Goal: Information Seeking & Learning: Learn about a topic

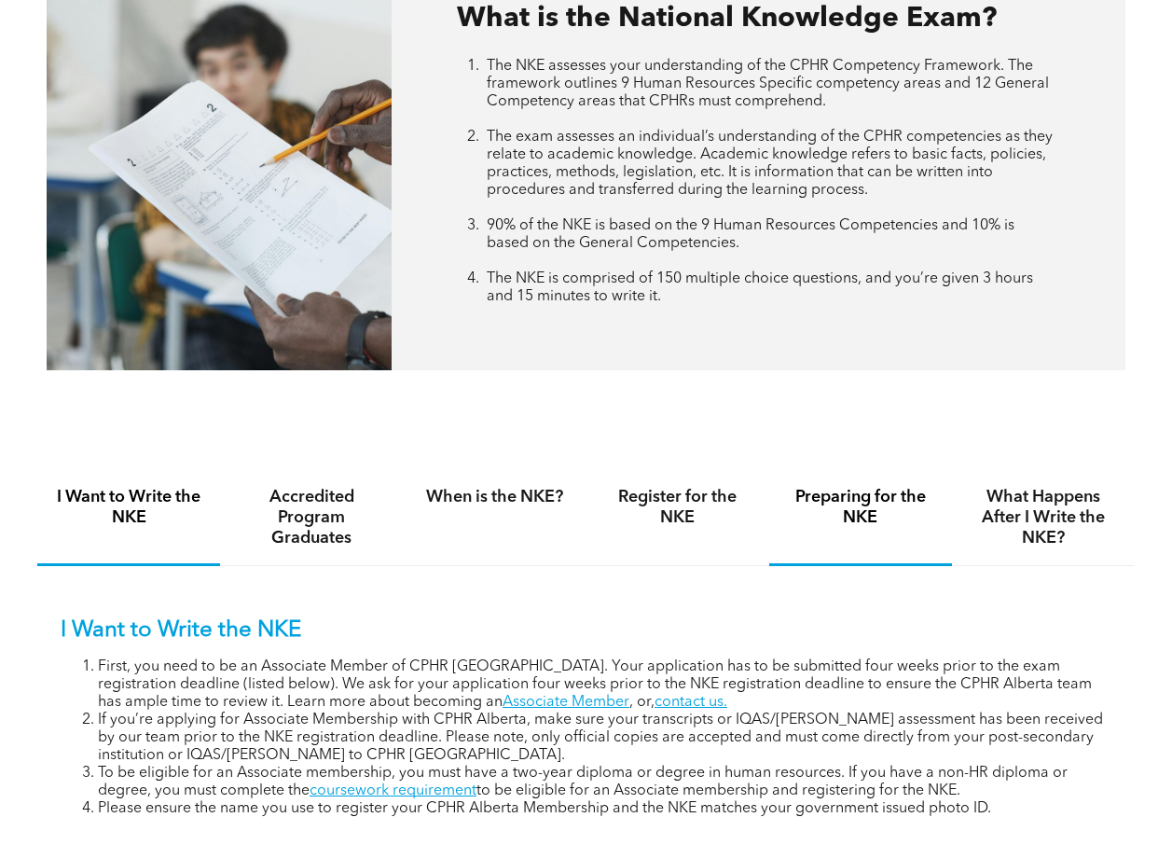
scroll to position [785, 0]
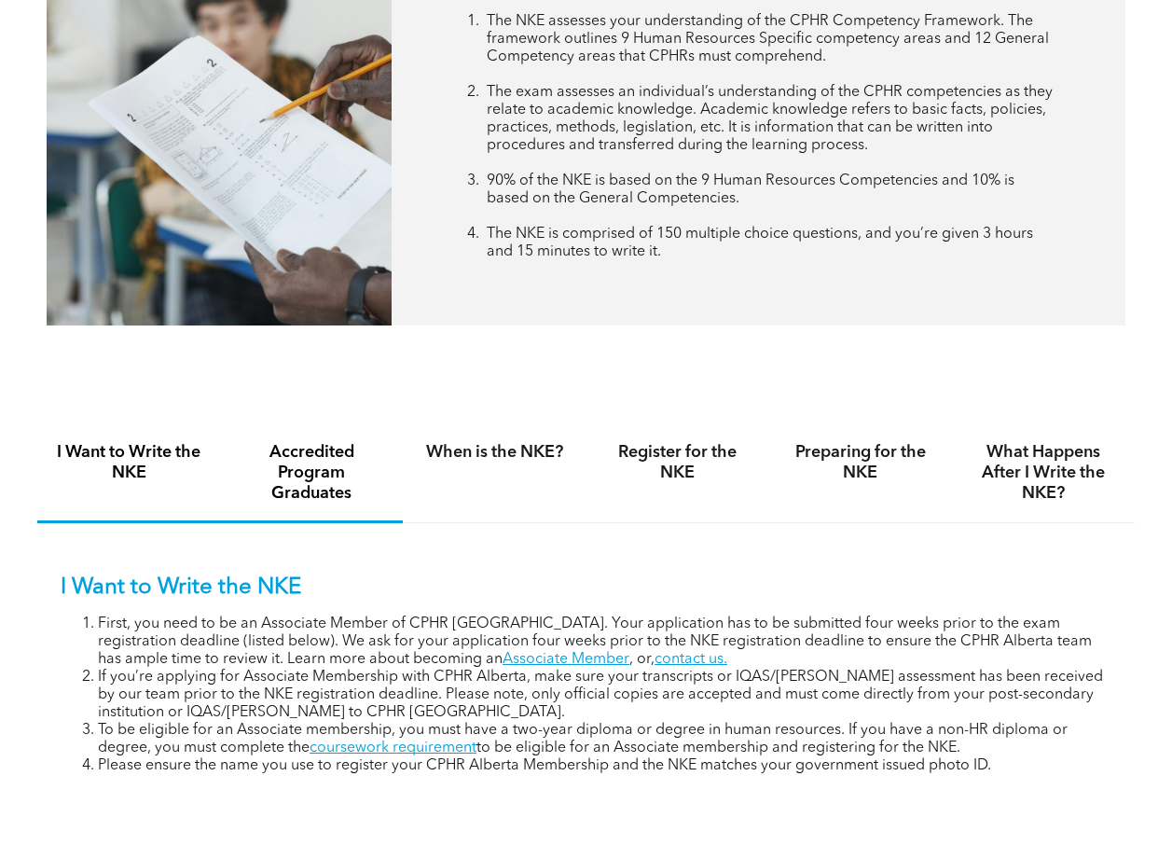
click at [322, 460] on h4 "Accredited Program Graduates" at bounding box center [311, 473] width 149 height 62
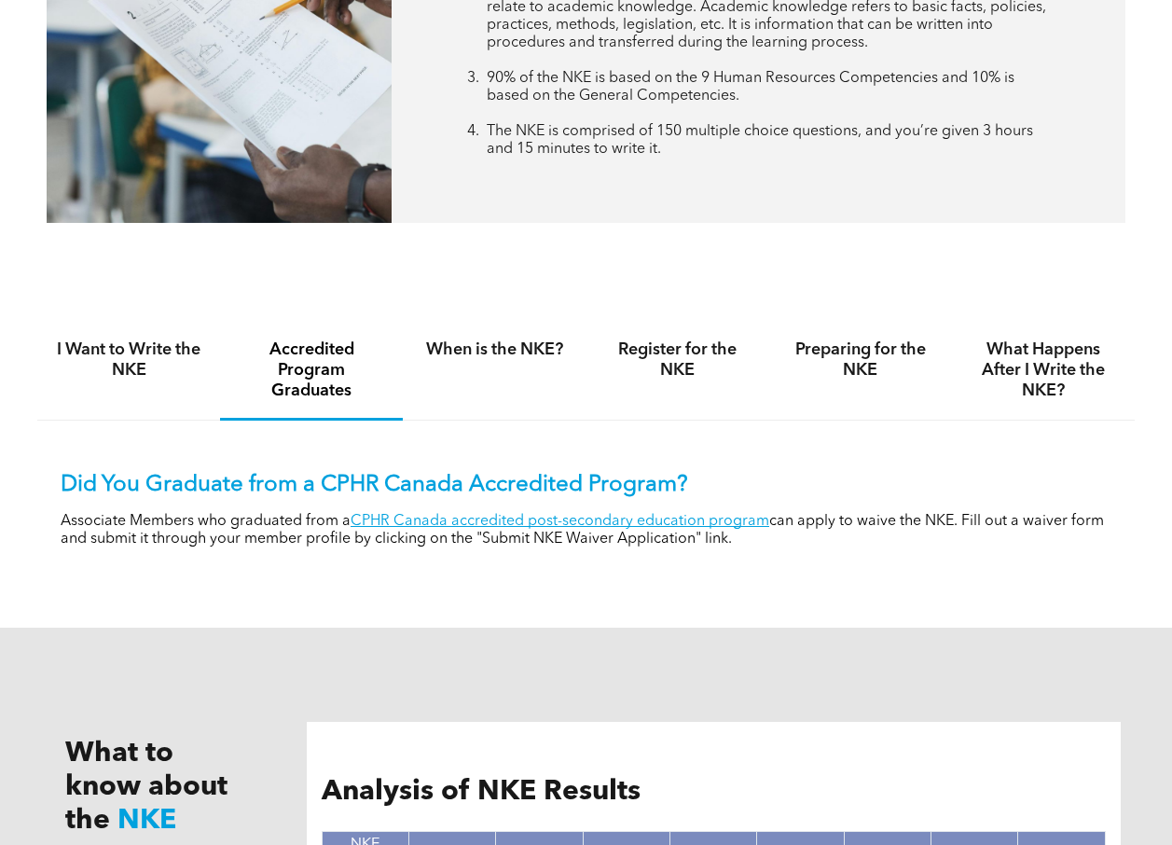
scroll to position [892, 0]
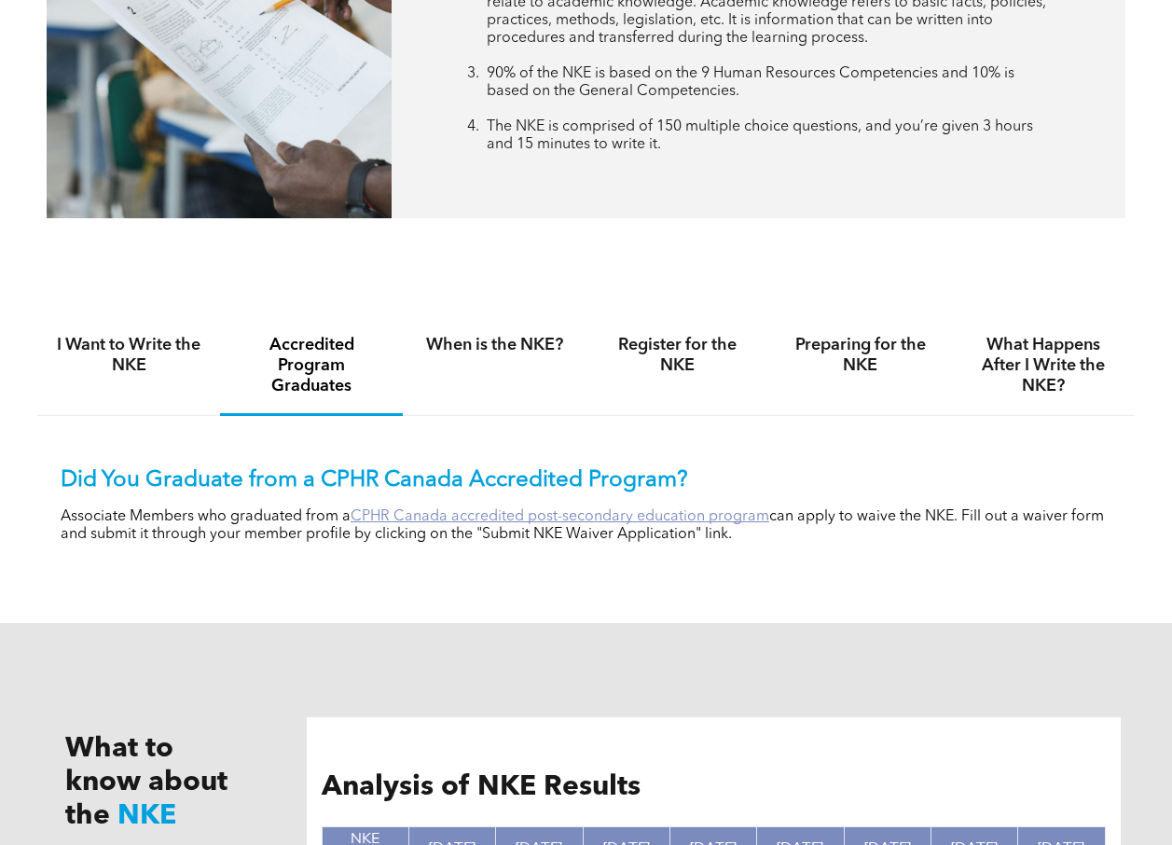
click at [609, 511] on link "CPHR Canada accredited post-secondary education program" at bounding box center [559, 516] width 419 height 15
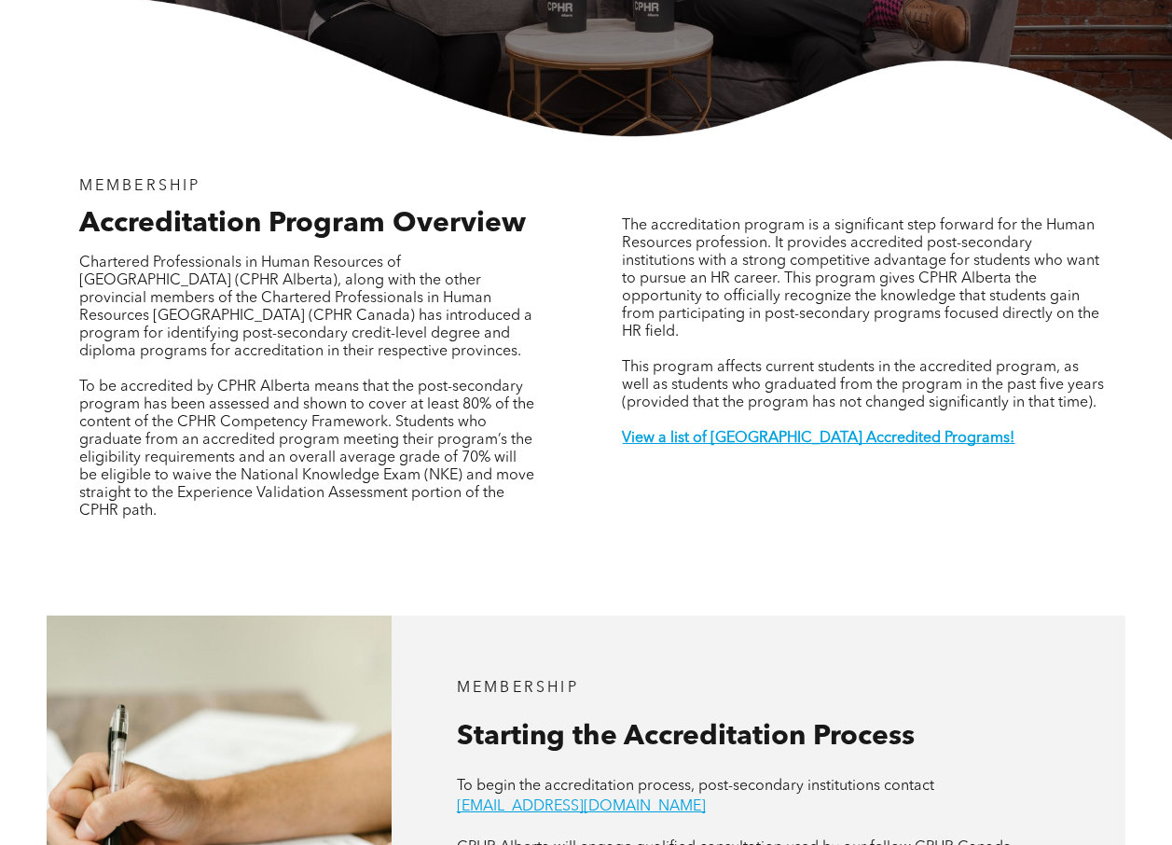
scroll to position [464, 0]
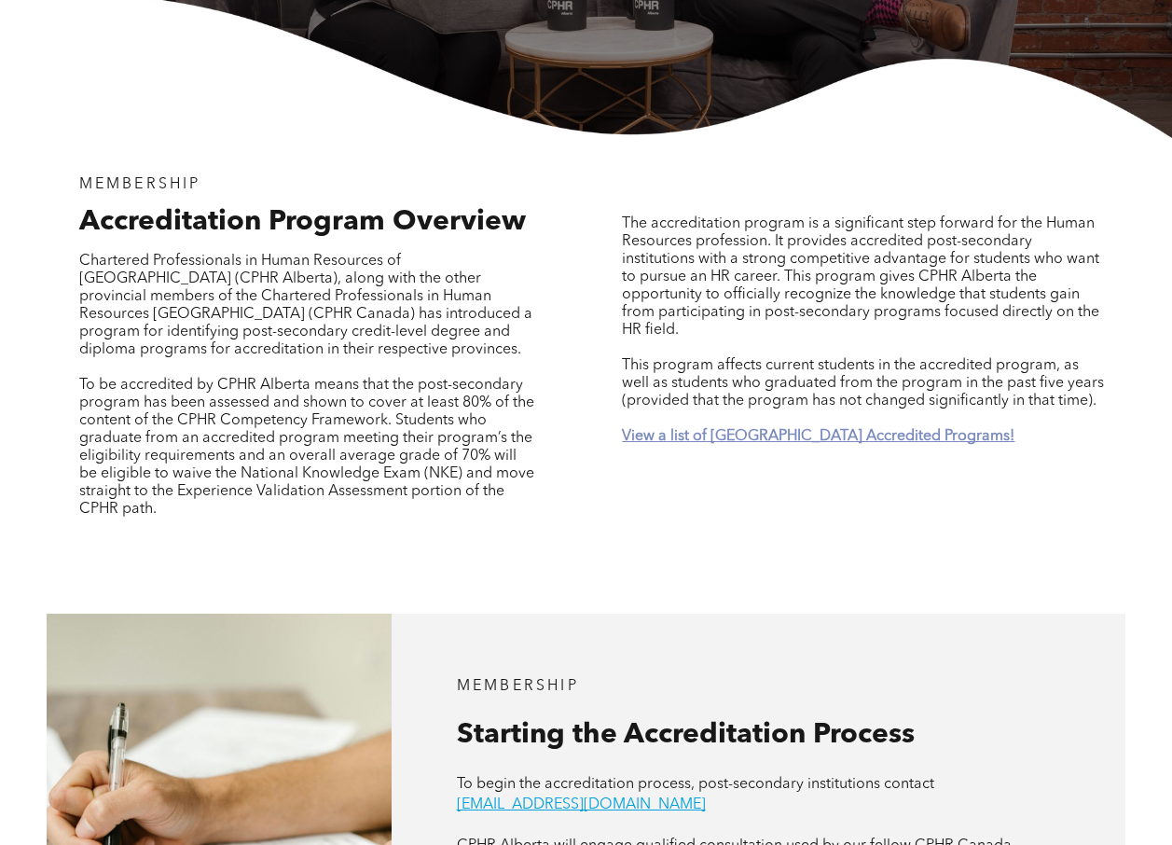
click at [680, 429] on strong "View a list of [GEOGRAPHIC_DATA] Accredited Programs!" at bounding box center [818, 436] width 392 height 15
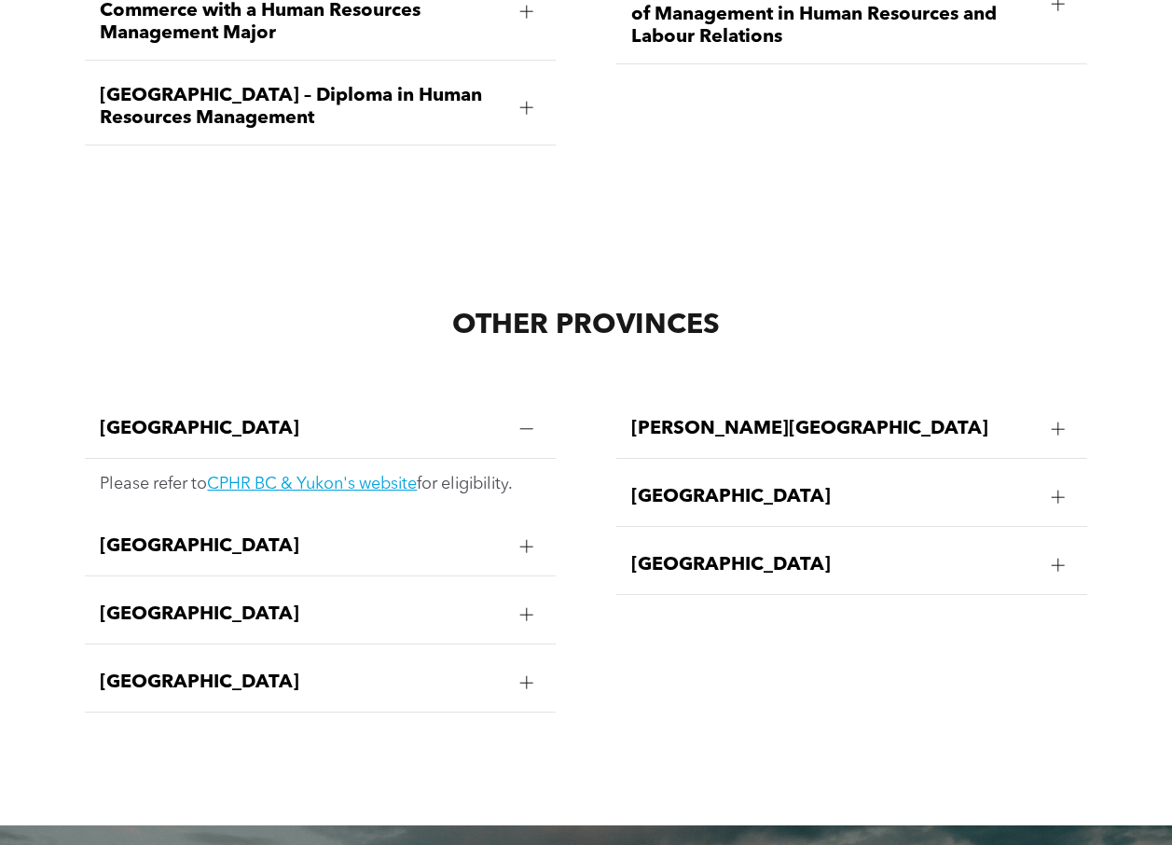
scroll to position [3091, 0]
